Goal: Transaction & Acquisition: Purchase product/service

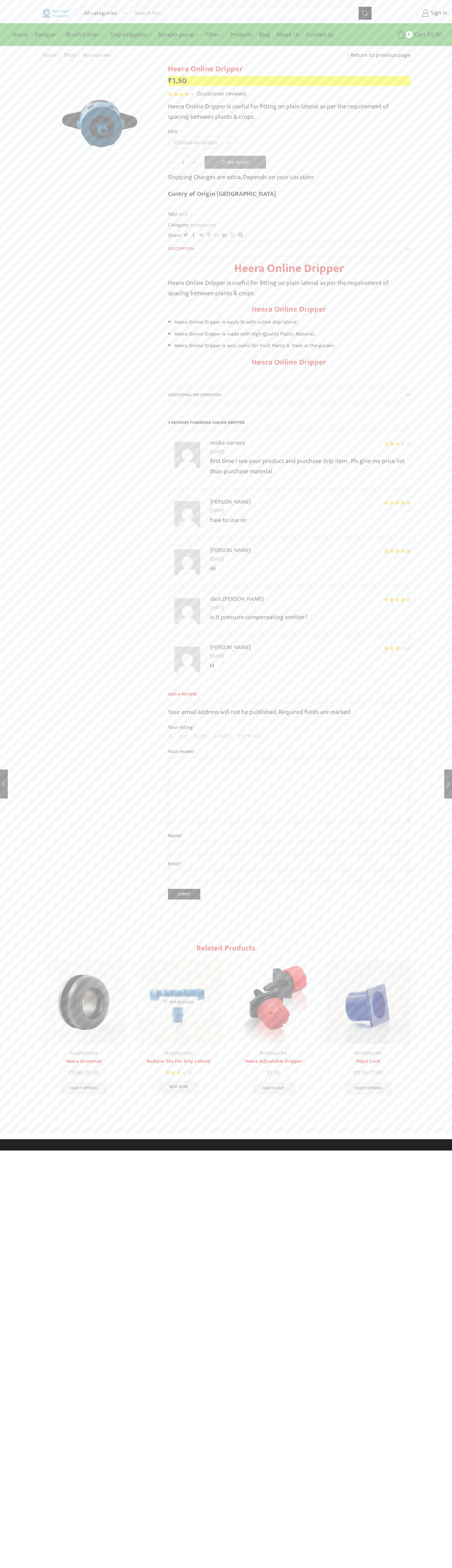
type input "1"
type input "Google Storebot"
click at [148, 26] on div "Home Raingun Heera Rain Gun (1.25″) Raingun (1.50″) Heera Rain Gun Complete Set…" at bounding box center [226, 35] width 442 height 19
click at [435, 492] on div "All categories Accessories Air Release Valve Brush Cutter Domestic Use Drip Irr…" at bounding box center [226, 570] width 452 height 1139
click at [250, 1150] on html "All categories Accessories Air Release Valve Brush Cutter Domestic Use Drip Irr…" at bounding box center [226, 575] width 452 height 1150
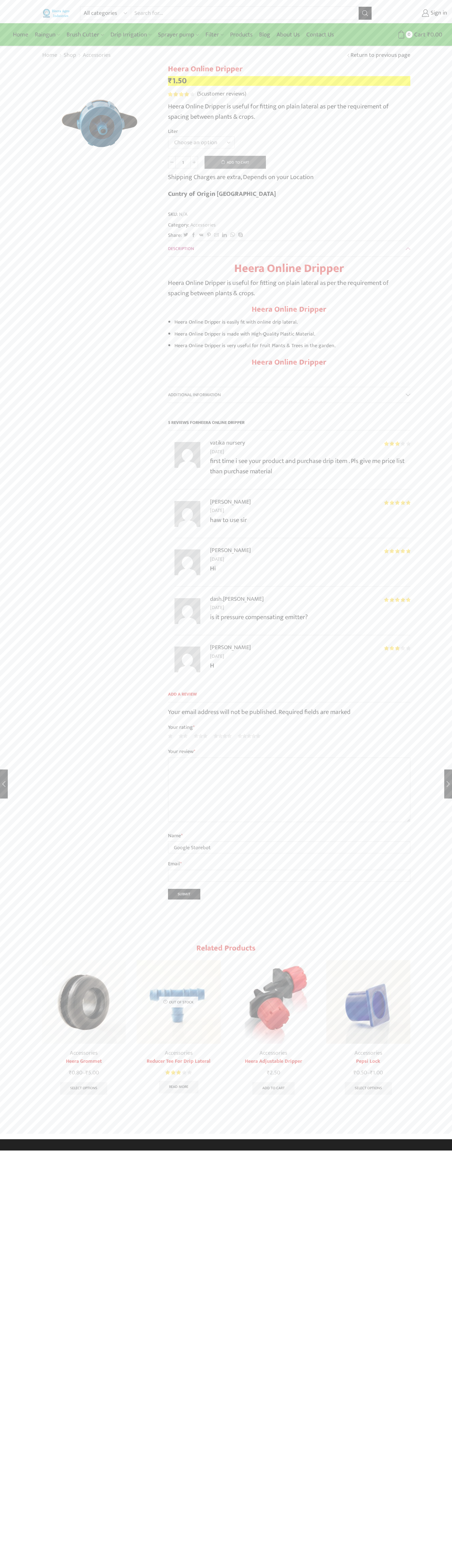
click at [23, 256] on div "All categories Accessories Air Release Valve Brush Cutter Domestic Use Drip Irr…" at bounding box center [226, 570] width 452 height 1139
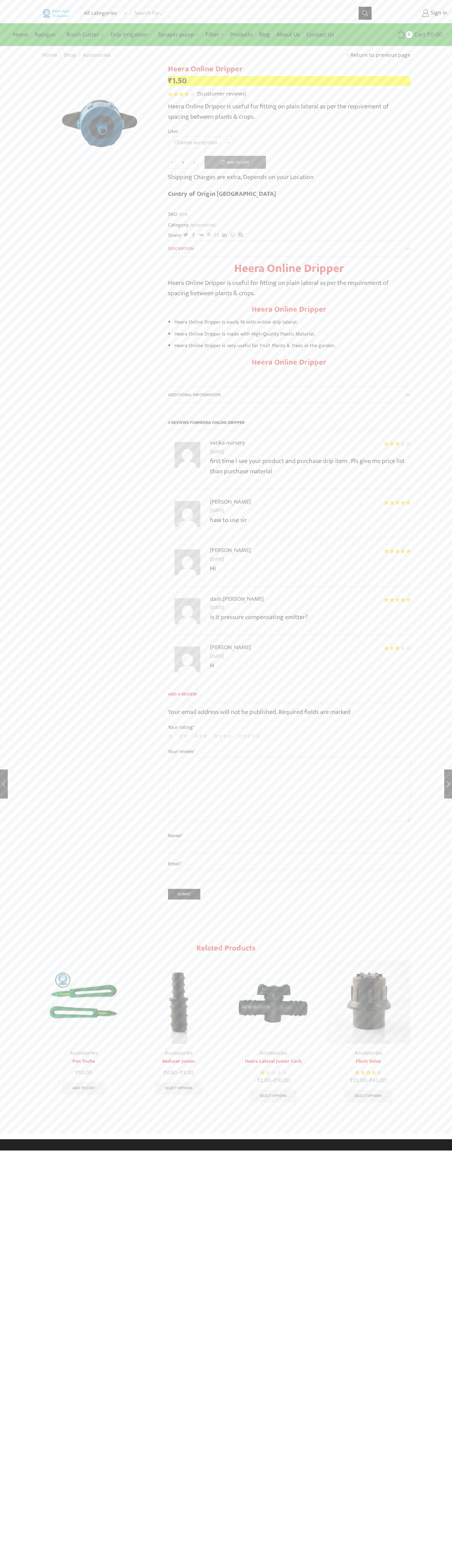
type input "1"
type input "Google Storebot"
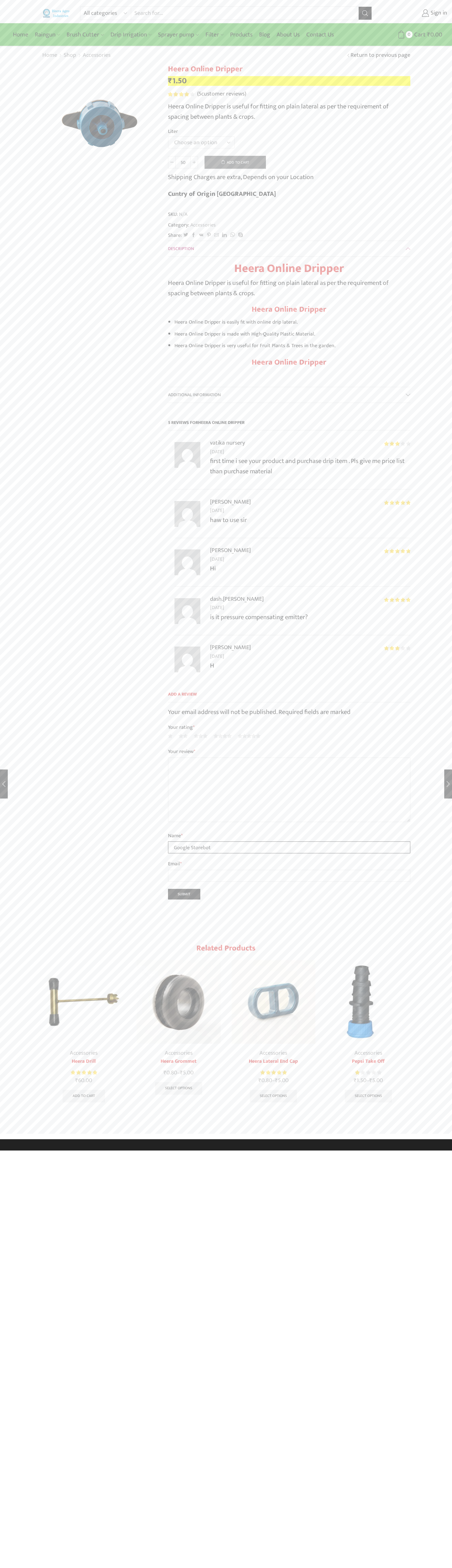
type input "Google Storebot"
click at [414, 13] on link "Sign in" at bounding box center [414, 13] width 66 height 12
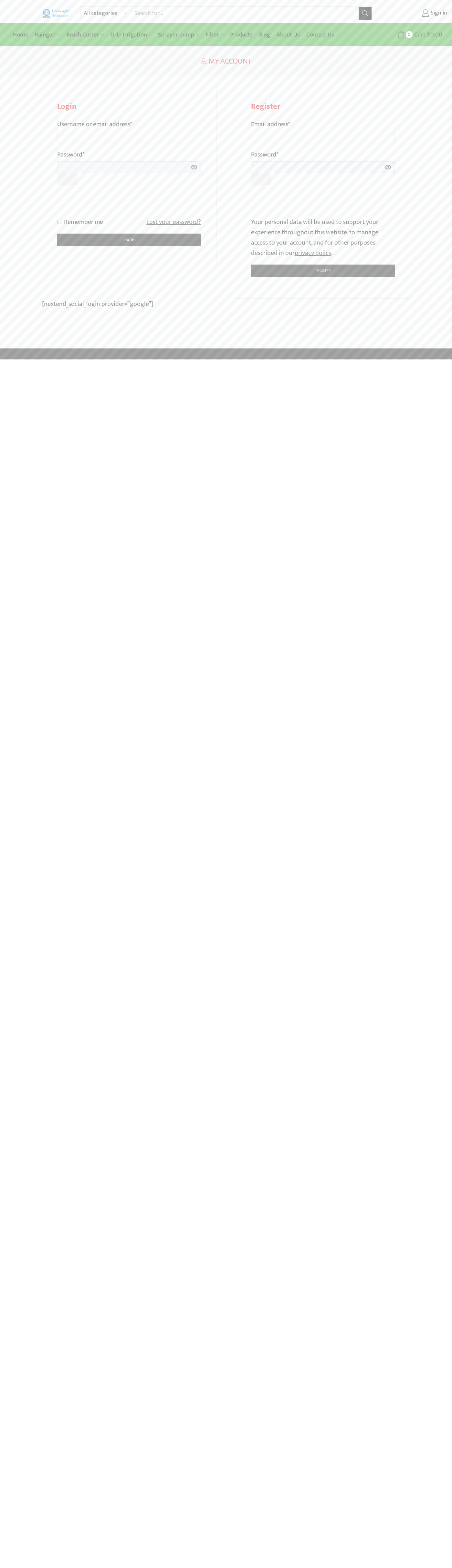
click at [200, 192] on div at bounding box center [129, 204] width 144 height 25
click at [330, 212] on div at bounding box center [226, 784] width 452 height 1568
